Goal: Information Seeking & Learning: Find specific fact

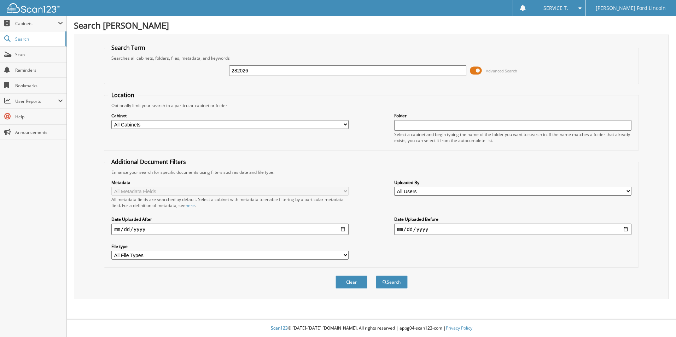
type input "282026"
click at [376, 276] on button "Search" at bounding box center [392, 282] width 32 height 13
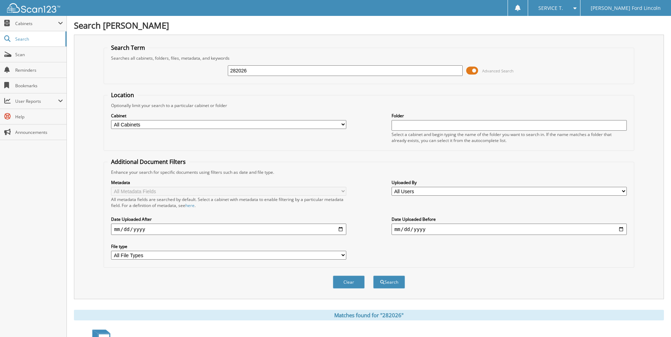
scroll to position [101, 0]
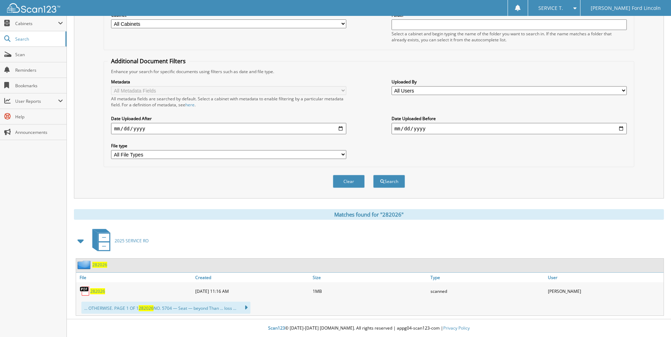
click at [94, 292] on span "282026" at bounding box center [97, 292] width 15 height 6
click at [99, 291] on span "282026" at bounding box center [97, 292] width 15 height 6
